Goal: Check status: Check status

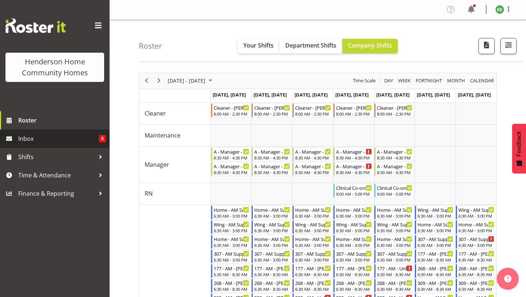
scroll to position [69, 0]
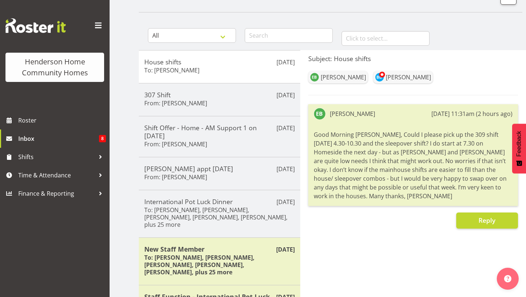
scroll to position [59, 0]
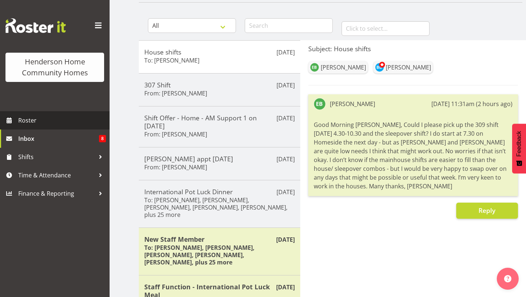
click at [53, 123] on span "Roster" at bounding box center [62, 120] width 88 height 11
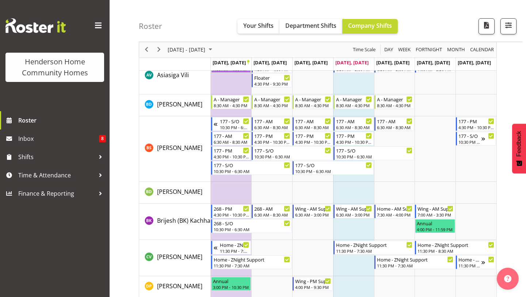
scroll to position [96, 0]
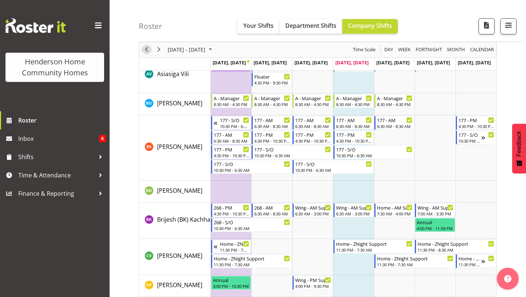
click at [144, 54] on span "Previous" at bounding box center [146, 49] width 9 height 9
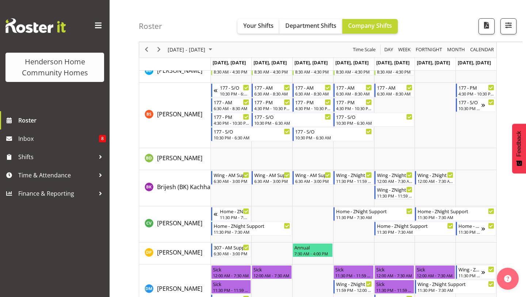
scroll to position [99, 0]
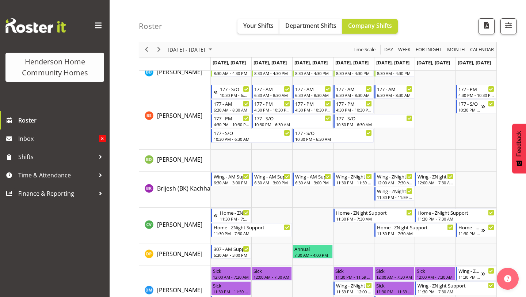
click at [147, 44] on div "previous period" at bounding box center [146, 49] width 12 height 15
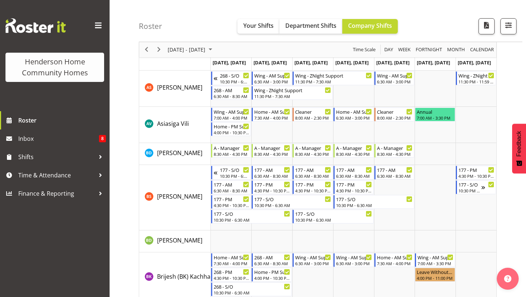
scroll to position [18, 0]
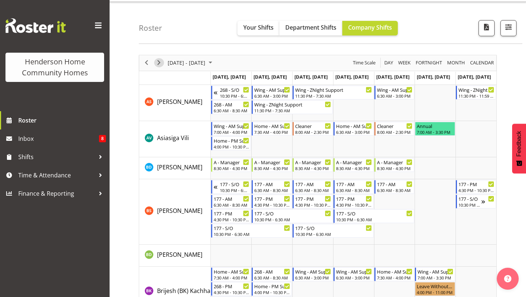
click at [160, 59] on span "Next" at bounding box center [159, 62] width 9 height 9
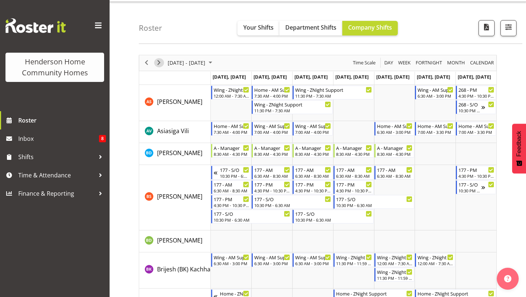
click at [157, 66] on span "Next" at bounding box center [159, 62] width 9 height 9
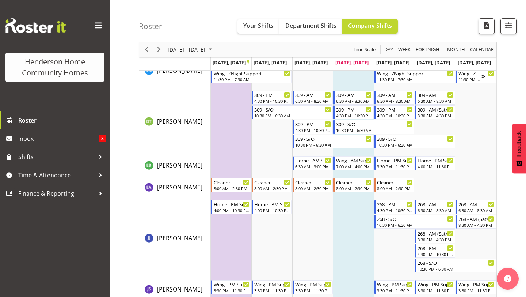
scroll to position [340, 0]
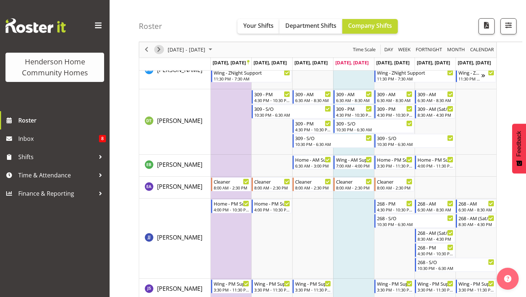
click at [160, 53] on span "Next" at bounding box center [159, 49] width 9 height 9
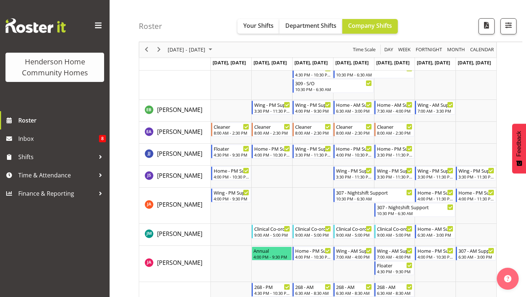
scroll to position [352, 0]
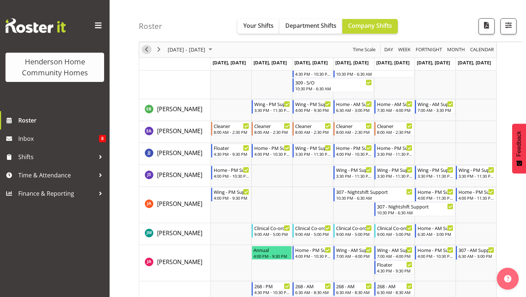
click at [148, 51] on span "Previous" at bounding box center [146, 49] width 9 height 9
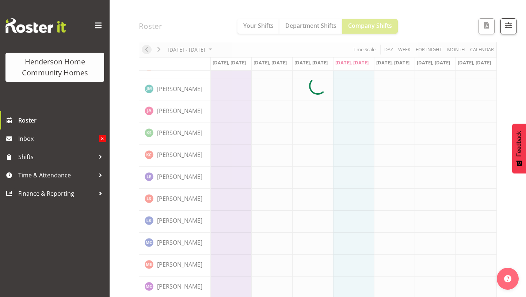
click at [148, 51] on div at bounding box center [318, 86] width 358 height 732
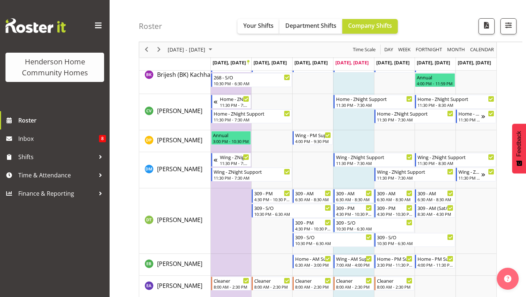
scroll to position [257, 0]
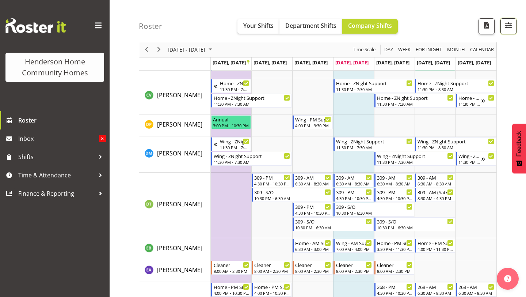
click at [508, 24] on span "button" at bounding box center [508, 24] width 9 height 9
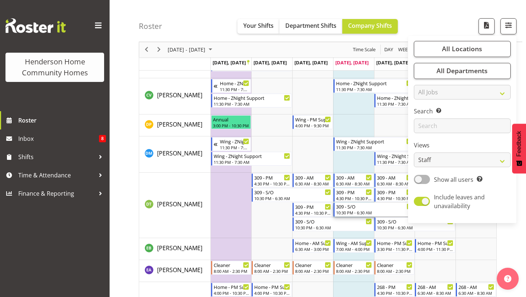
click at [396, 210] on div "10:30 PM - 6:30 AM" at bounding box center [374, 212] width 77 height 6
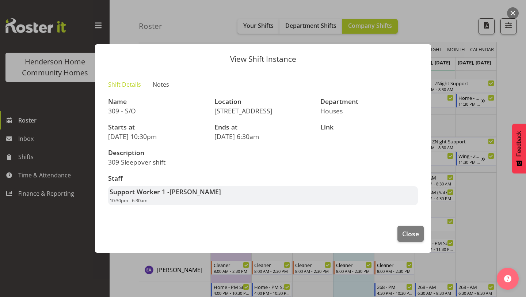
click at [408, 243] on footer "Close" at bounding box center [263, 235] width 336 height 34
click at [406, 236] on span "Close" at bounding box center [410, 233] width 17 height 9
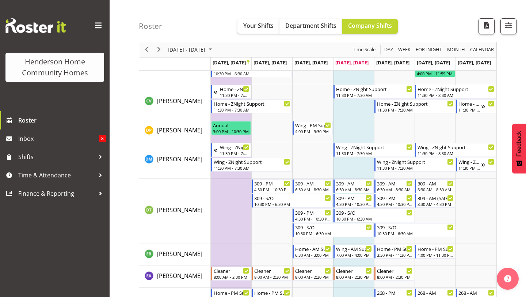
scroll to position [253, 0]
